Goal: Navigation & Orientation: Find specific page/section

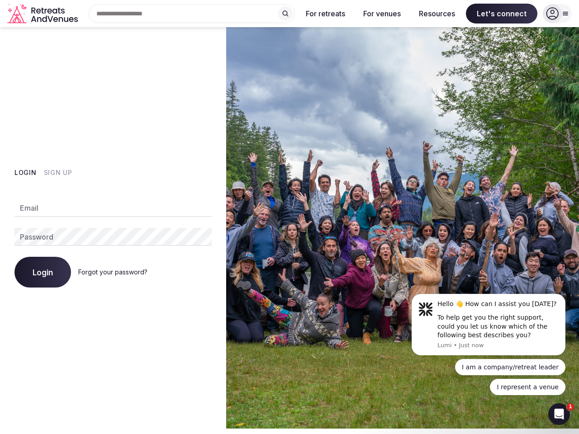
click at [290, 217] on img at bounding box center [402, 228] width 353 height 402
click at [192, 14] on div "Search Popular Destinations [GEOGRAPHIC_DATA], [GEOGRAPHIC_DATA] [GEOGRAPHIC_DA…" at bounding box center [188, 13] width 214 height 19
click at [286, 14] on input "text" at bounding box center [192, 13] width 206 height 19
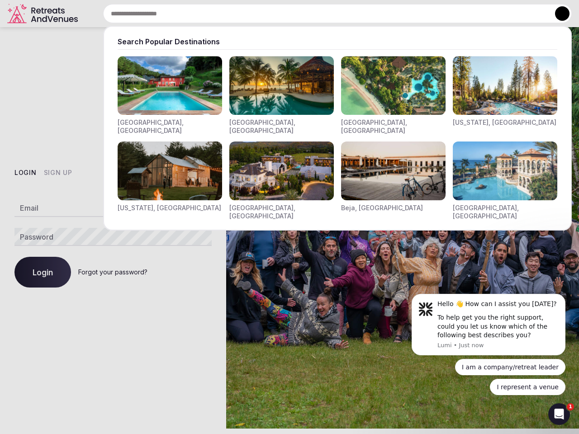
click at [326, 14] on input "text" at bounding box center [337, 13] width 469 height 19
click at [382, 14] on input "text" at bounding box center [337, 13] width 469 height 19
click at [437, 14] on input "text" at bounding box center [337, 13] width 469 height 19
click at [502, 14] on input "text" at bounding box center [337, 13] width 469 height 19
click at [558, 14] on button at bounding box center [562, 13] width 14 height 14
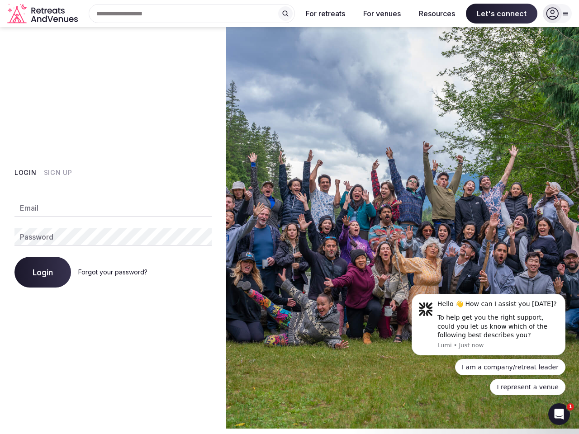
click at [25, 173] on button "Login" at bounding box center [25, 172] width 22 height 9
click at [57, 173] on button "Sign Up" at bounding box center [58, 172] width 29 height 9
